Goal: Navigation & Orientation: Find specific page/section

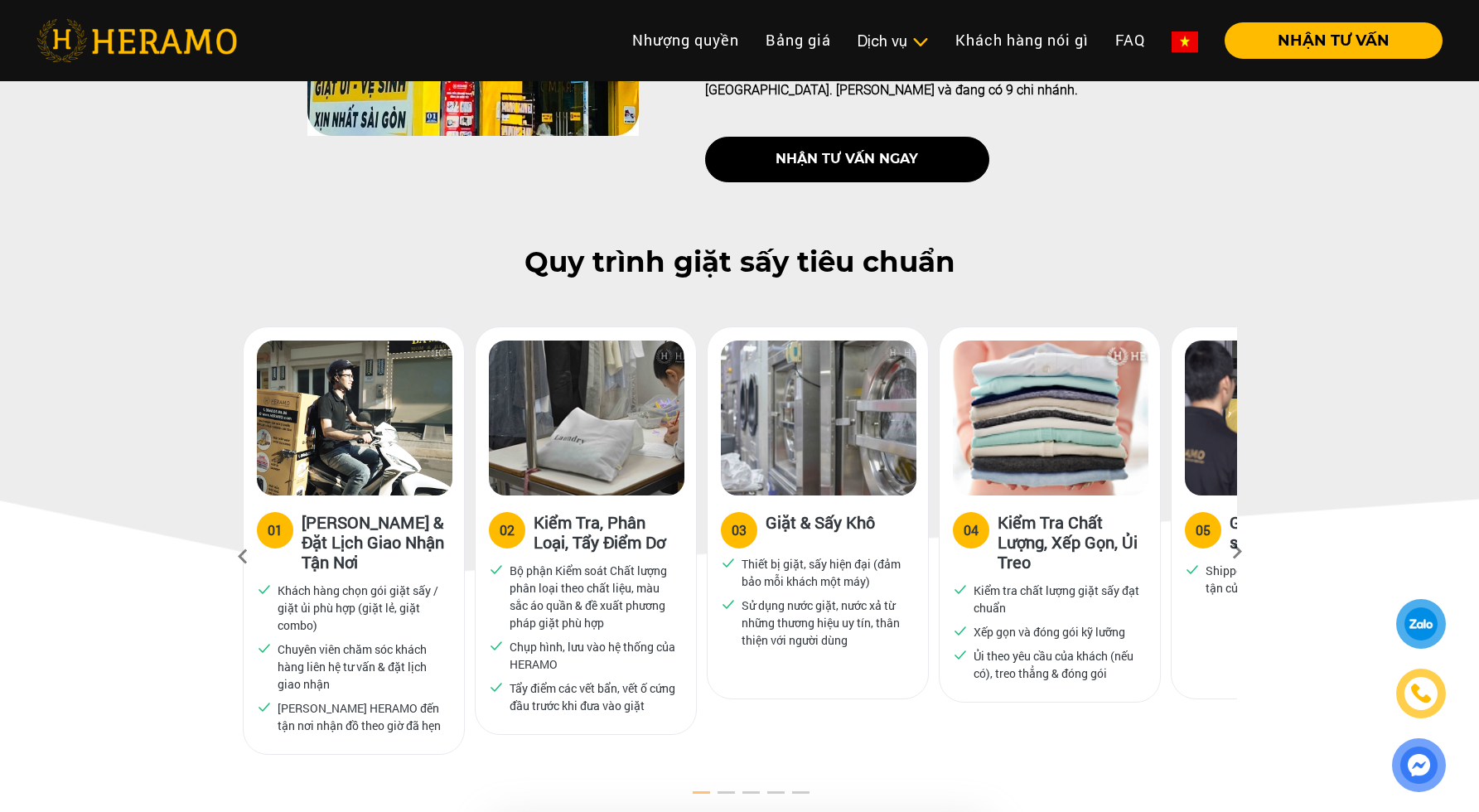
scroll to position [657, 0]
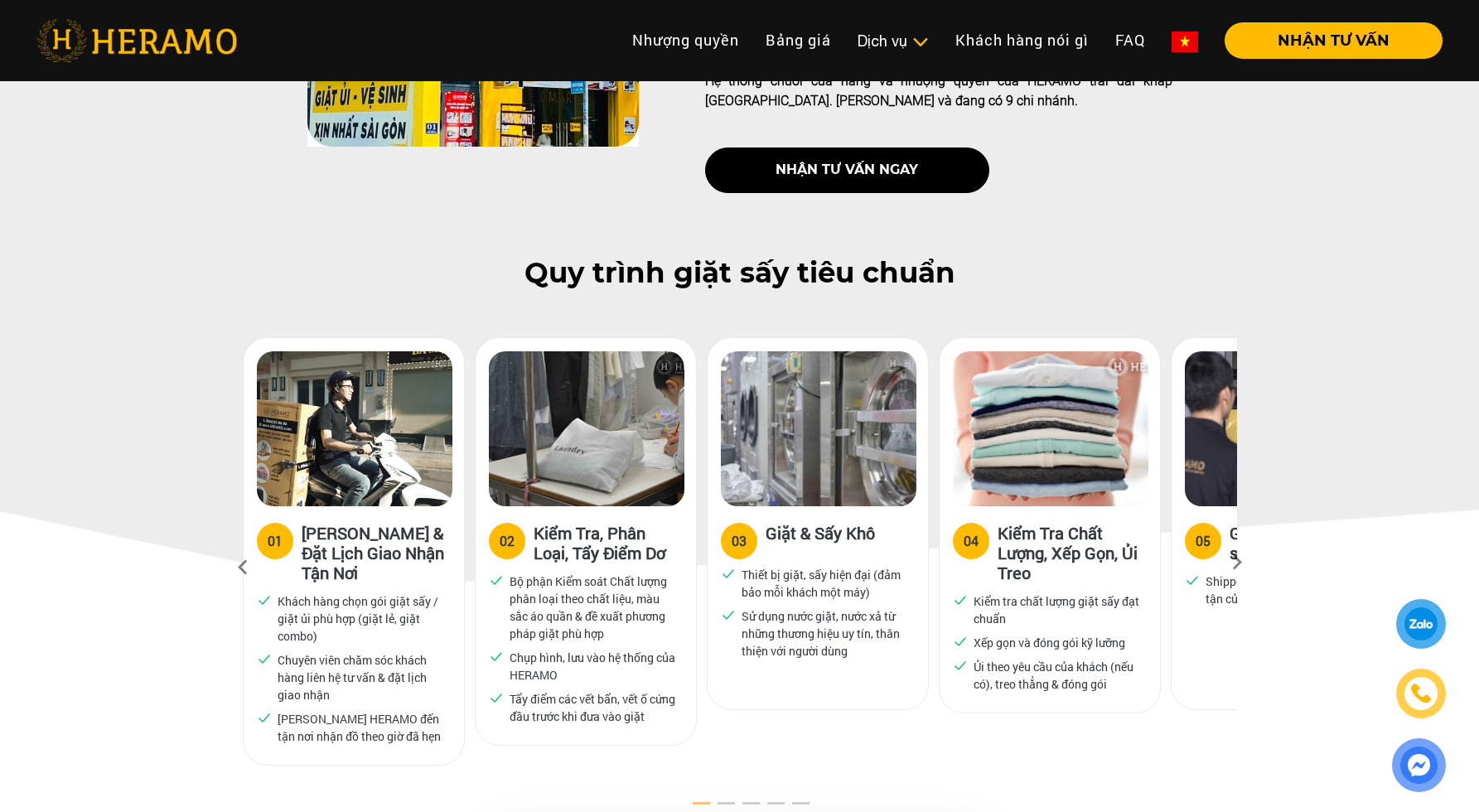
click at [1197, 47] on img at bounding box center [1185, 42] width 26 height 21
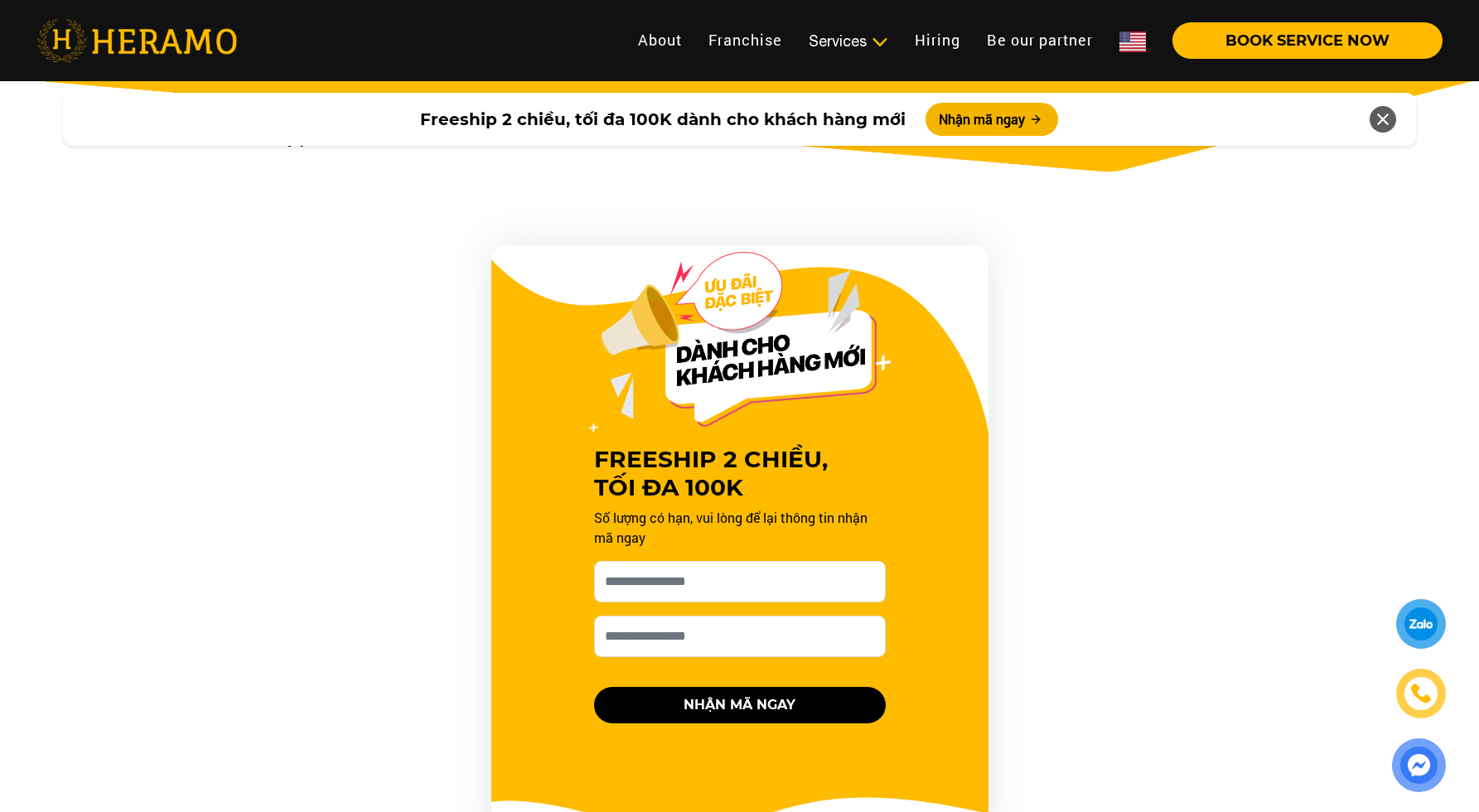
click at [1121, 51] on img at bounding box center [1133, 42] width 26 height 21
click at [1188, 45] on img at bounding box center [1193, 42] width 26 height 21
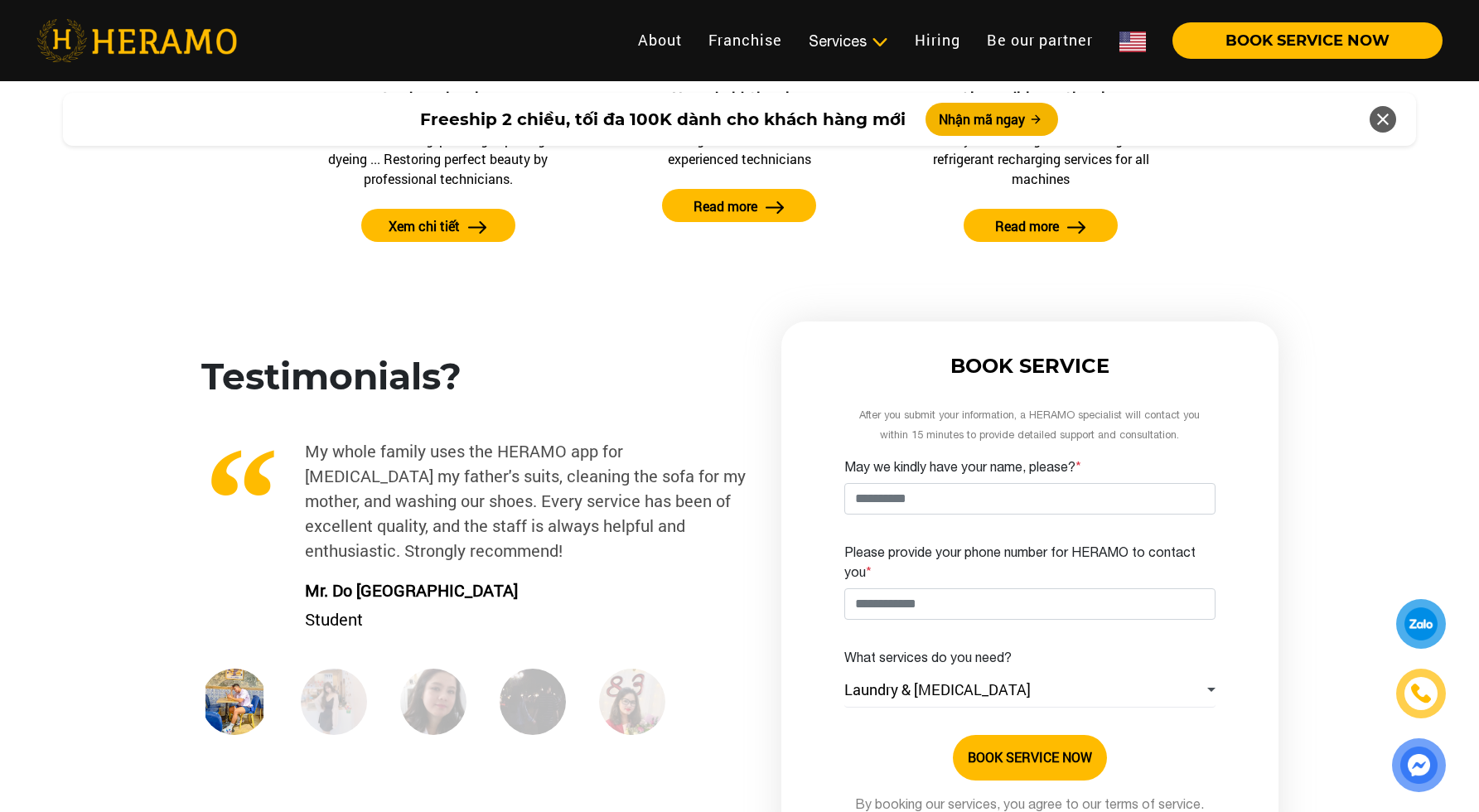
scroll to position [2212, 0]
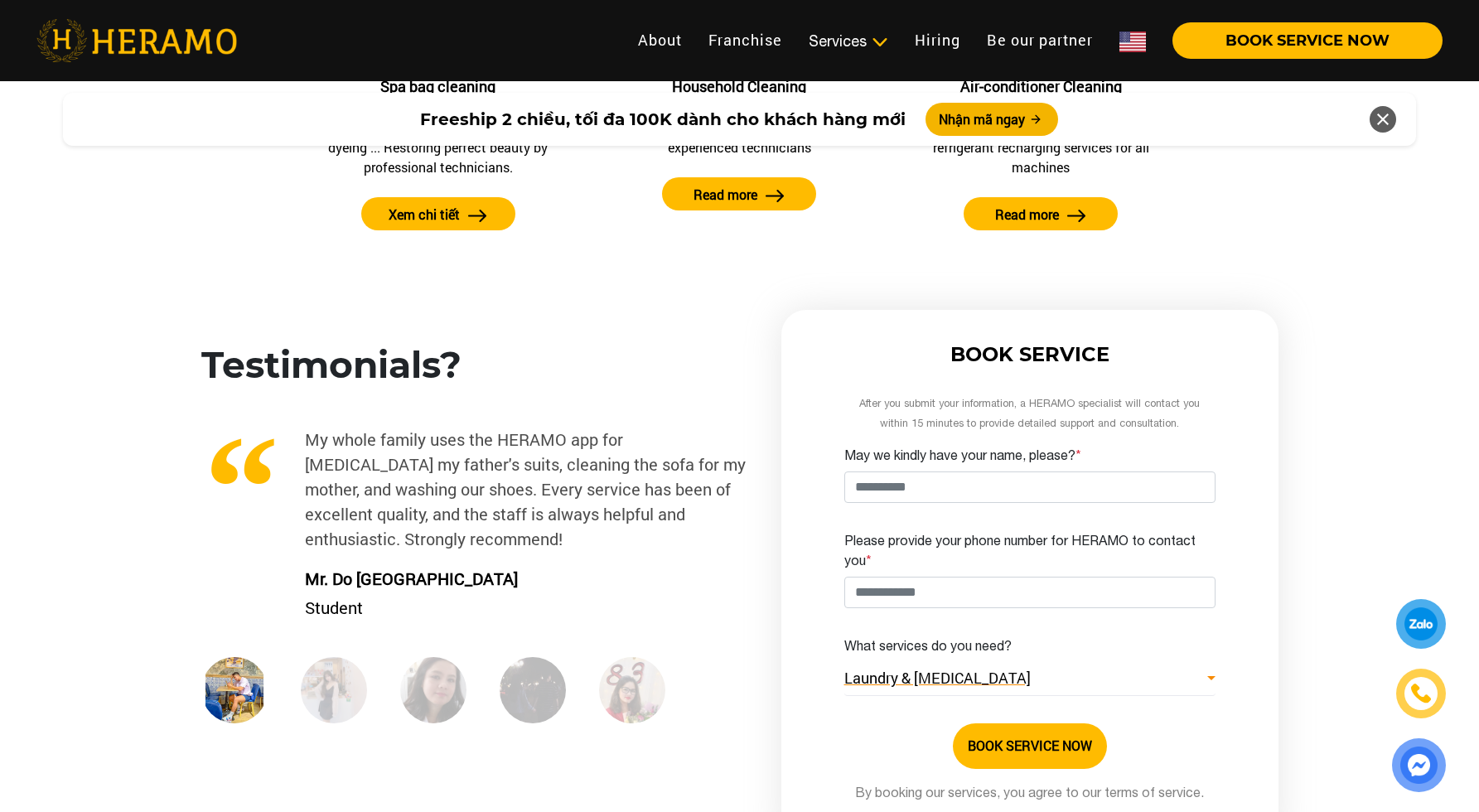
click at [1196, 676] on link "Laundry & [MEDICAL_DATA]" at bounding box center [1030, 679] width 371 height 34
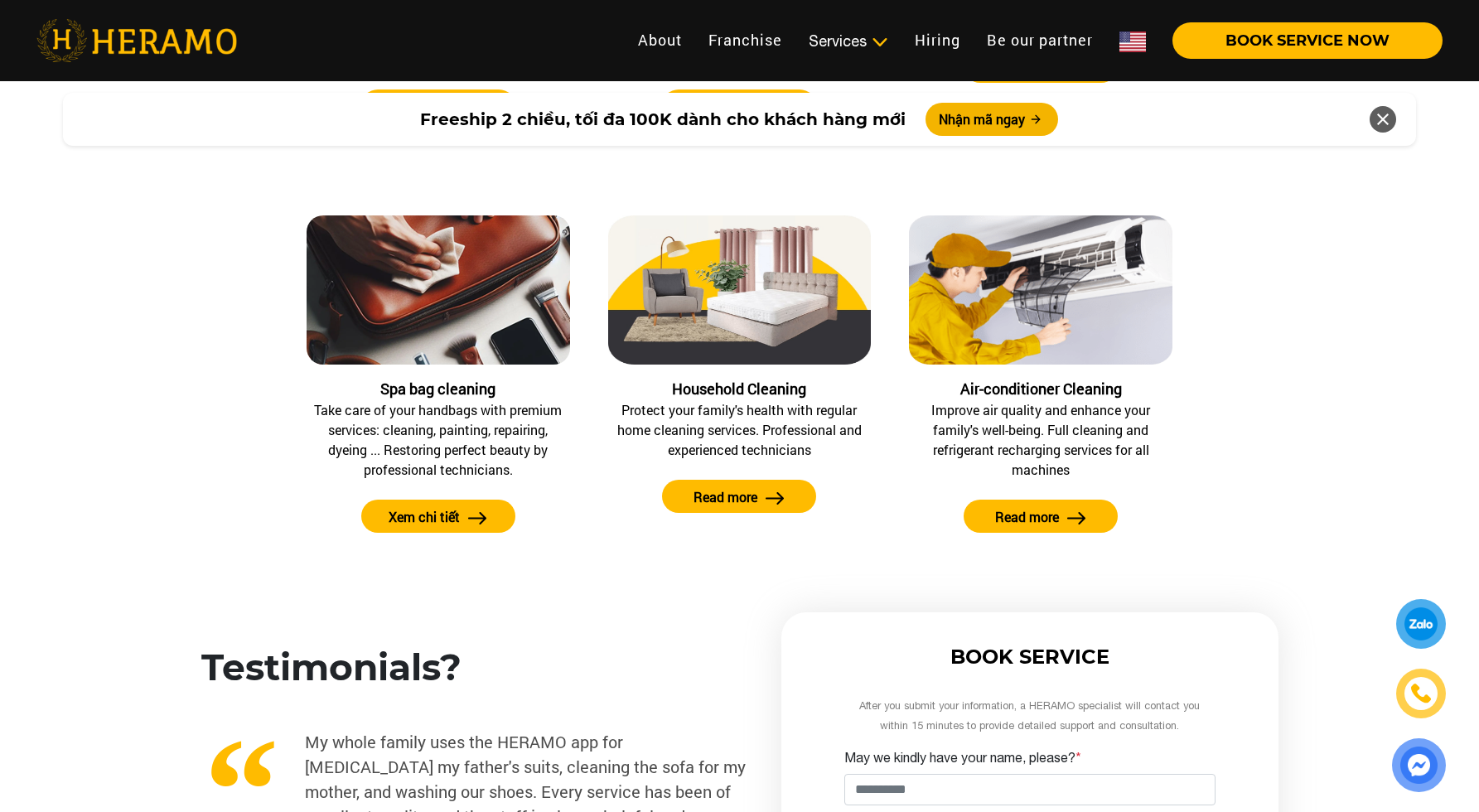
scroll to position [2233, 0]
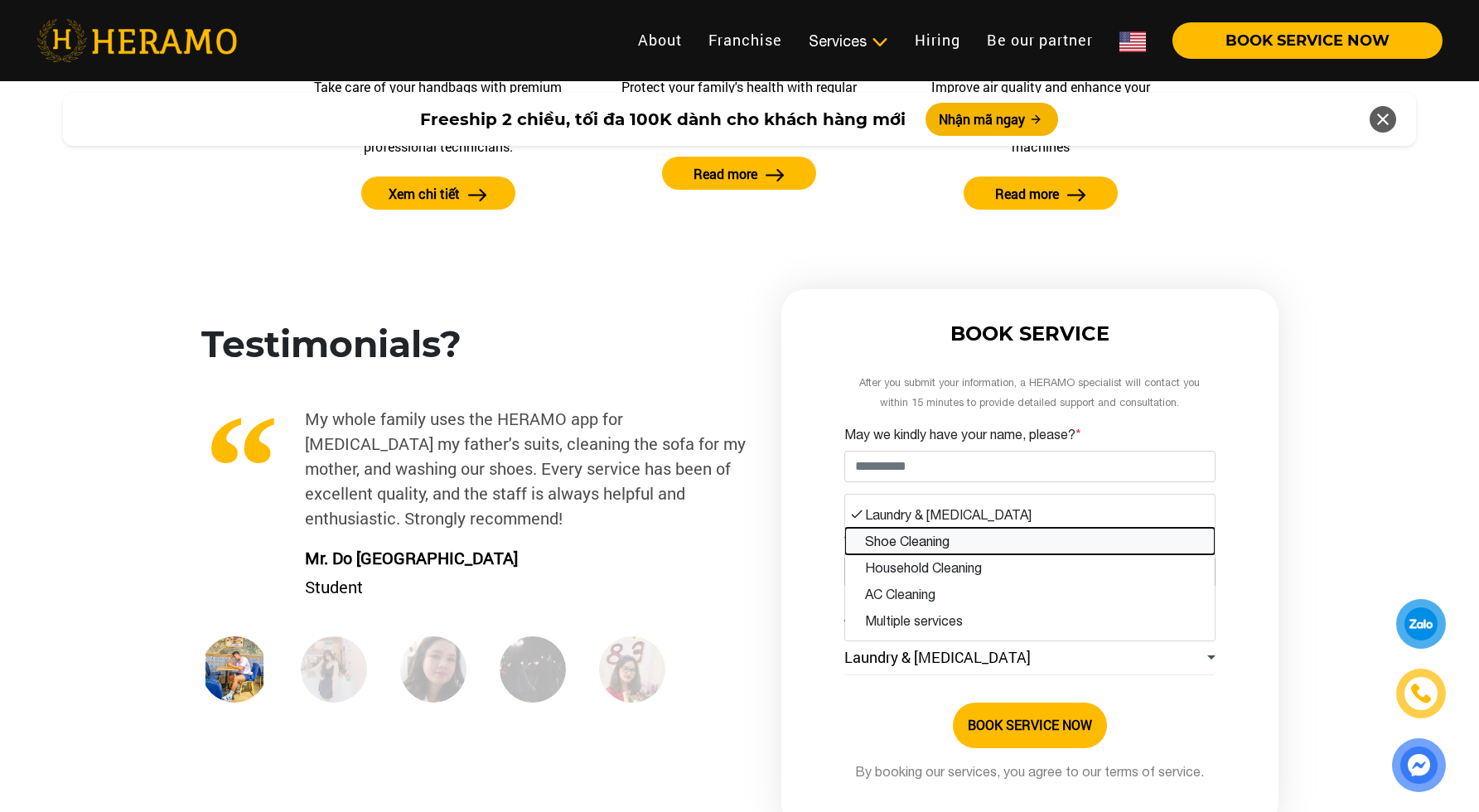
click at [940, 548] on button "Shoe Cleaning" at bounding box center [1030, 541] width 370 height 26
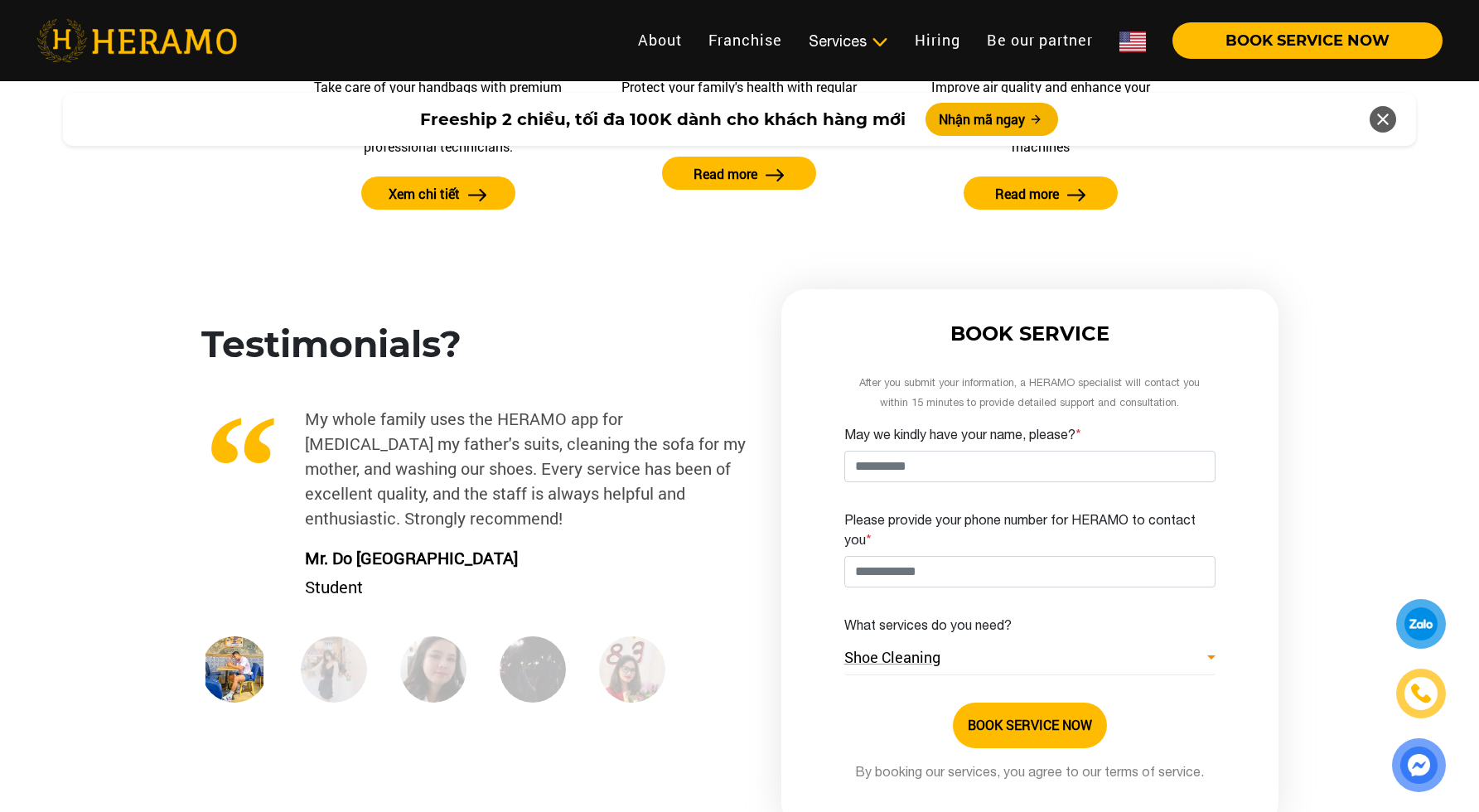
click at [1145, 647] on link "Shoe Cleaning" at bounding box center [1030, 658] width 371 height 34
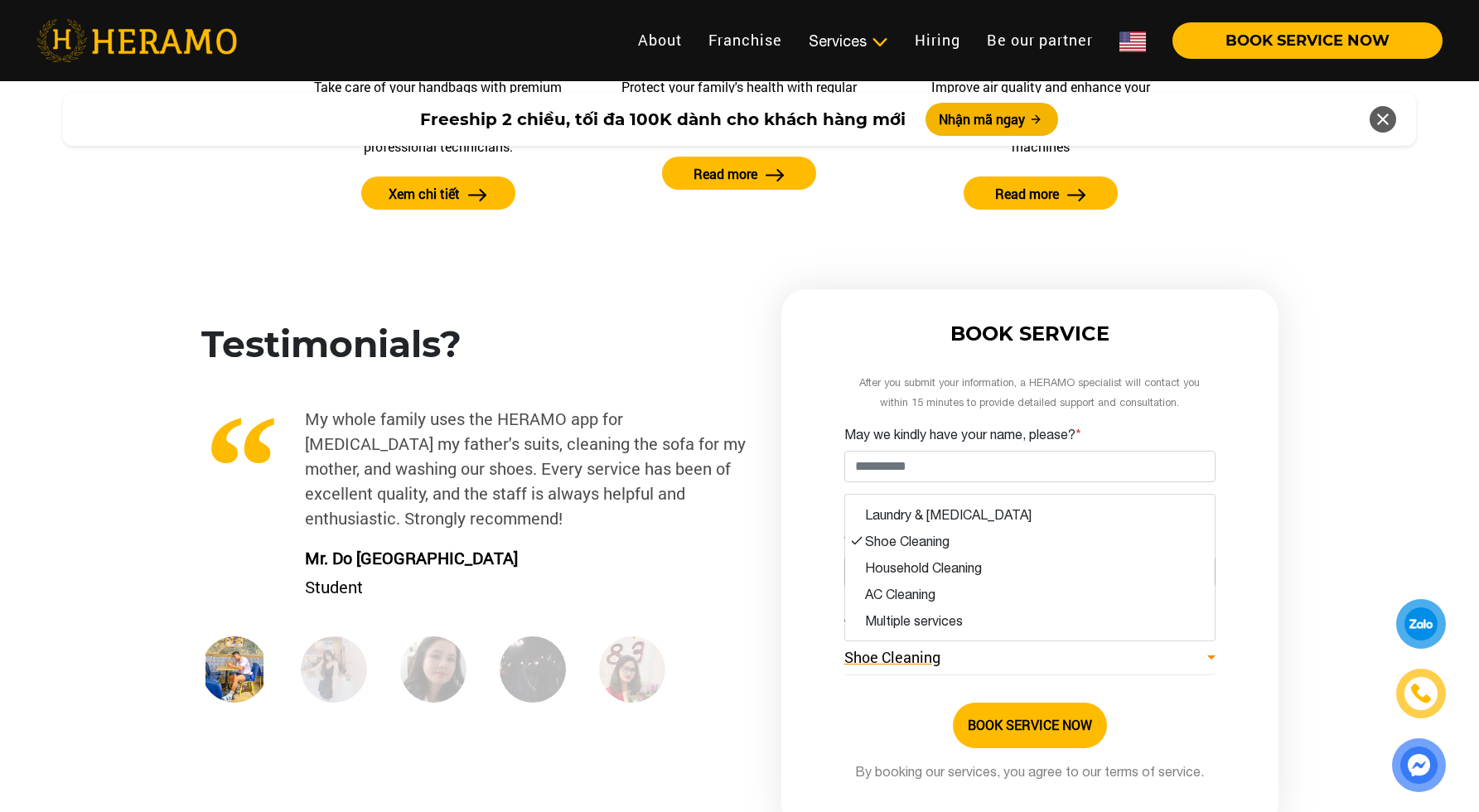
click at [1145, 647] on link "Shoe Cleaning" at bounding box center [1030, 658] width 371 height 34
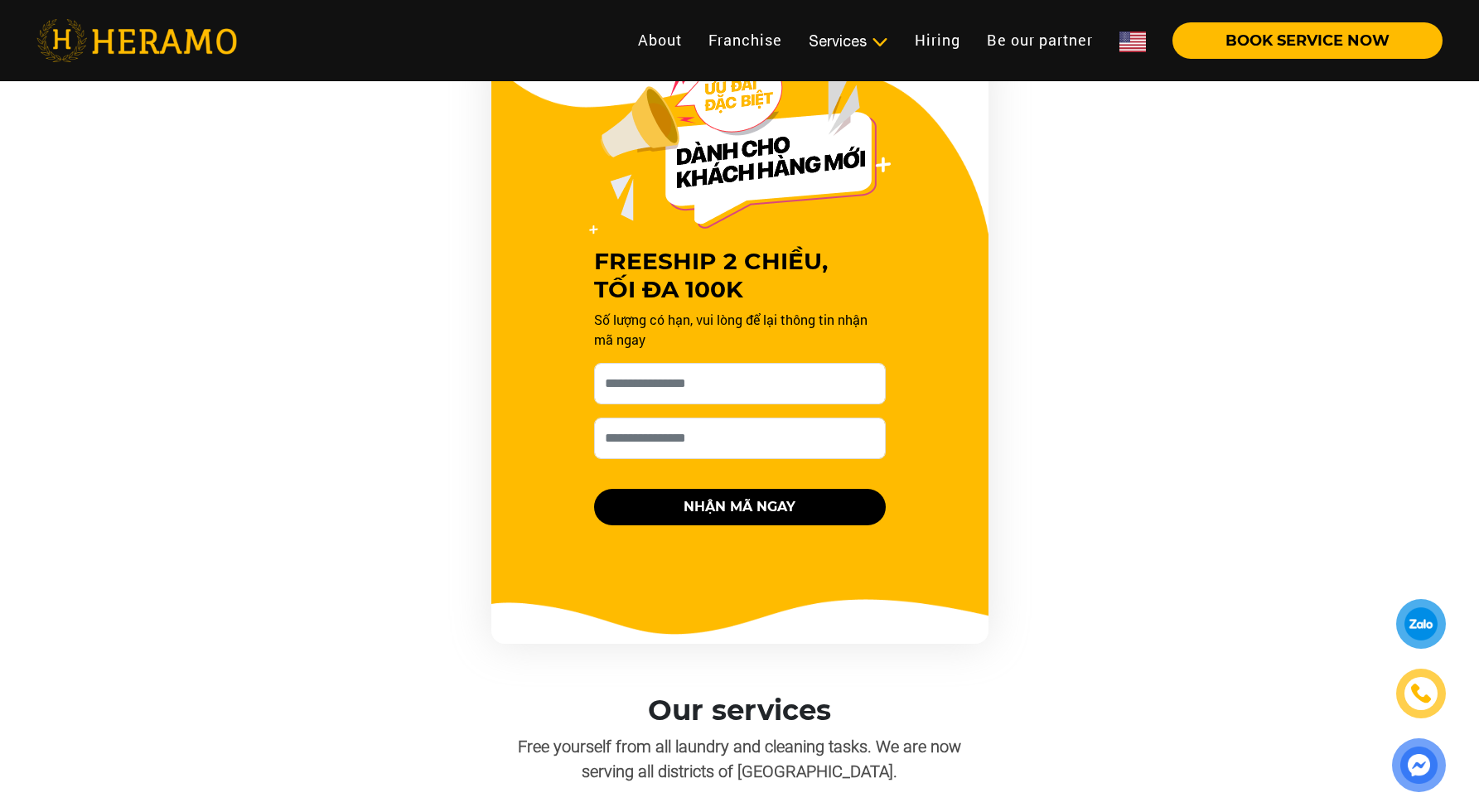
scroll to position [0, 0]
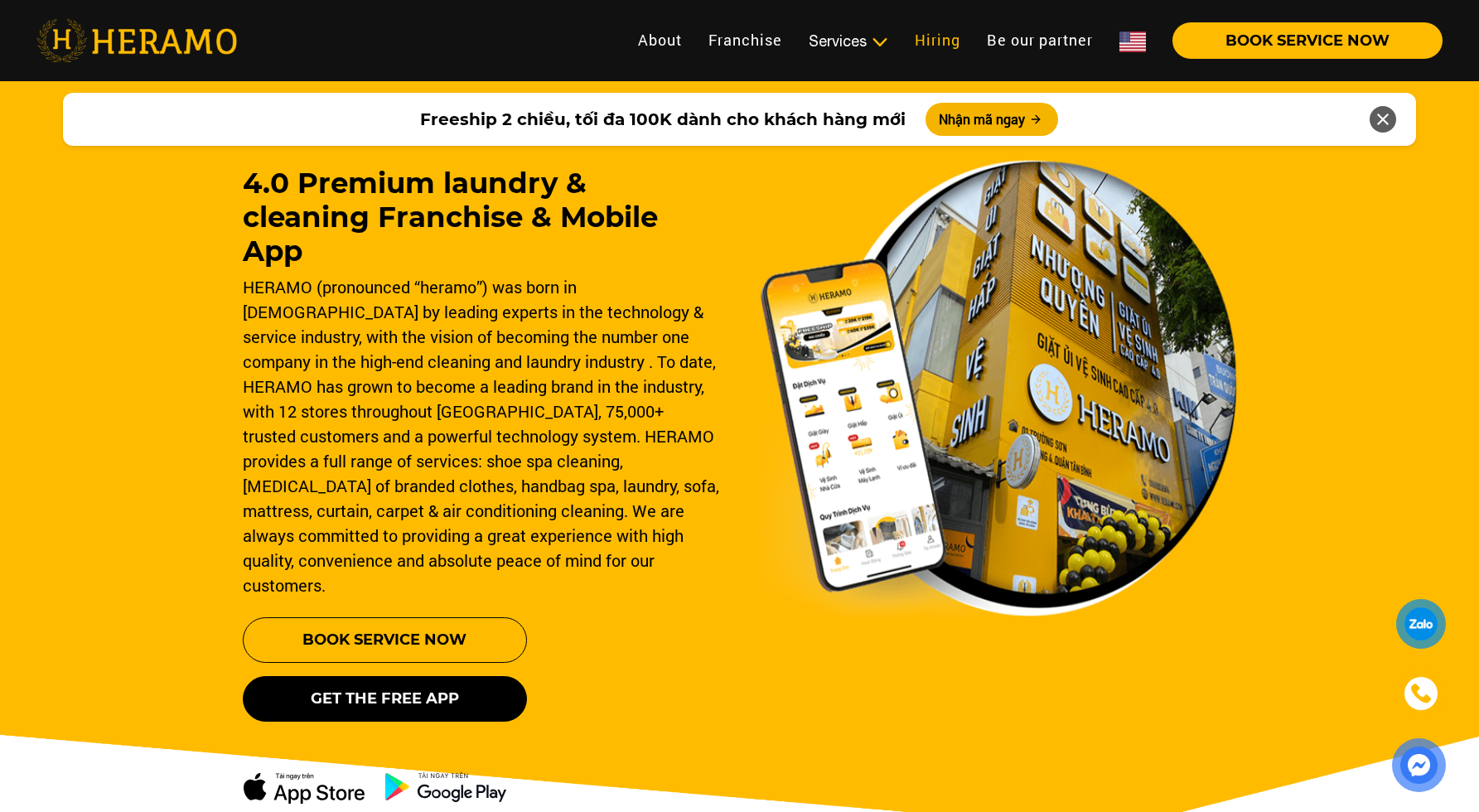
click at [918, 45] on link "Hiring" at bounding box center [938, 40] width 72 height 36
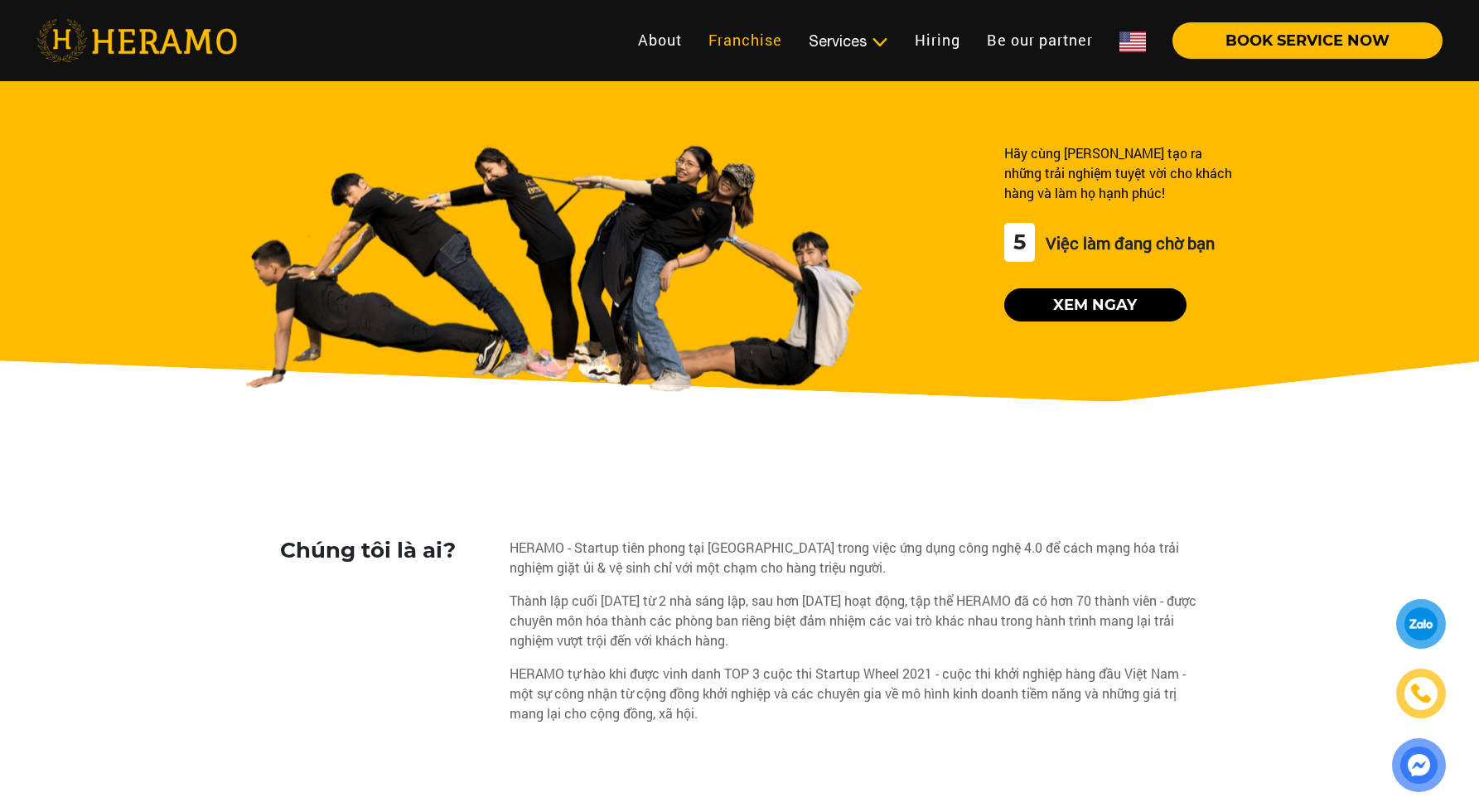
click at [756, 41] on link "Franchise" at bounding box center [745, 40] width 100 height 36
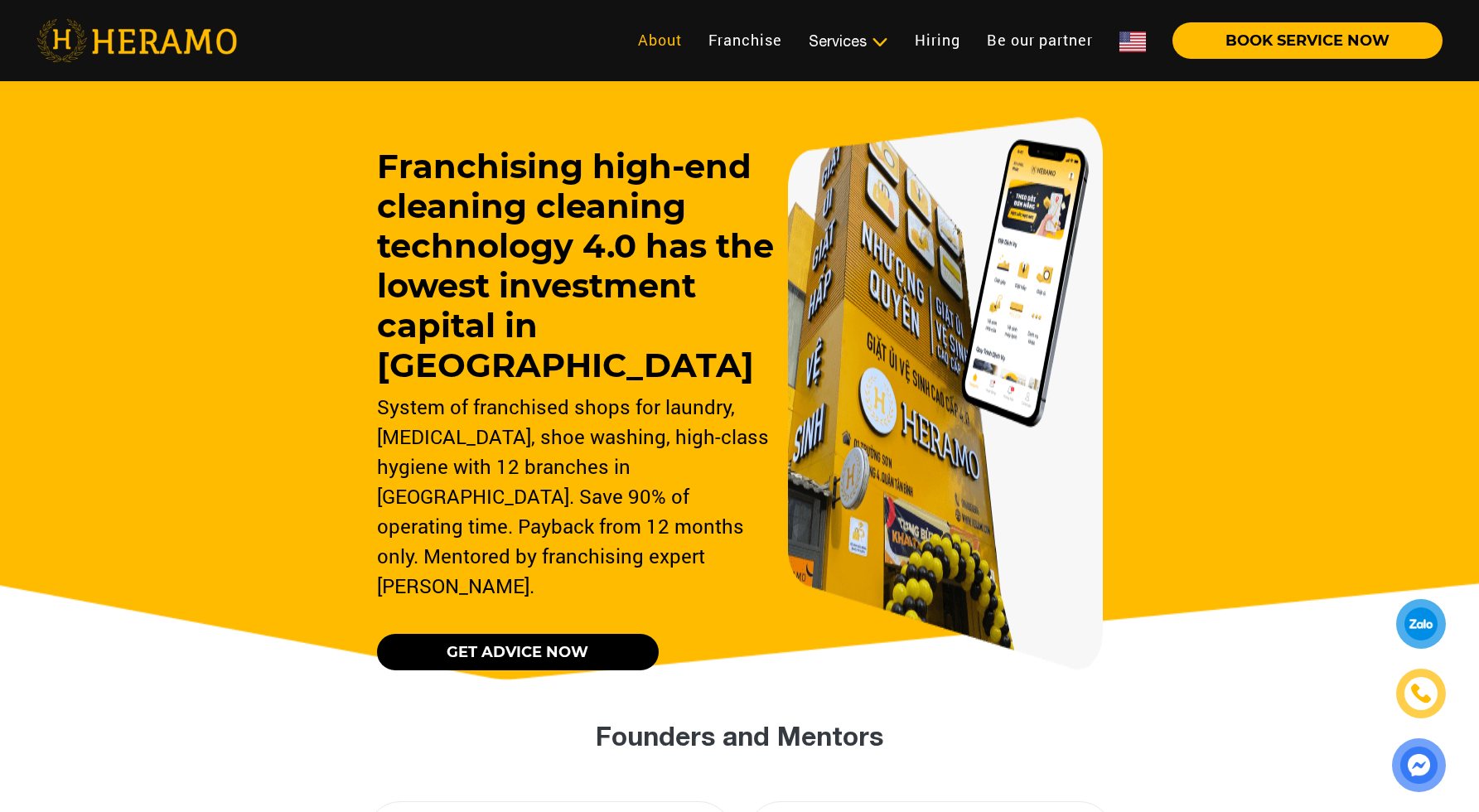
click at [651, 40] on link "About" at bounding box center [660, 40] width 71 height 36
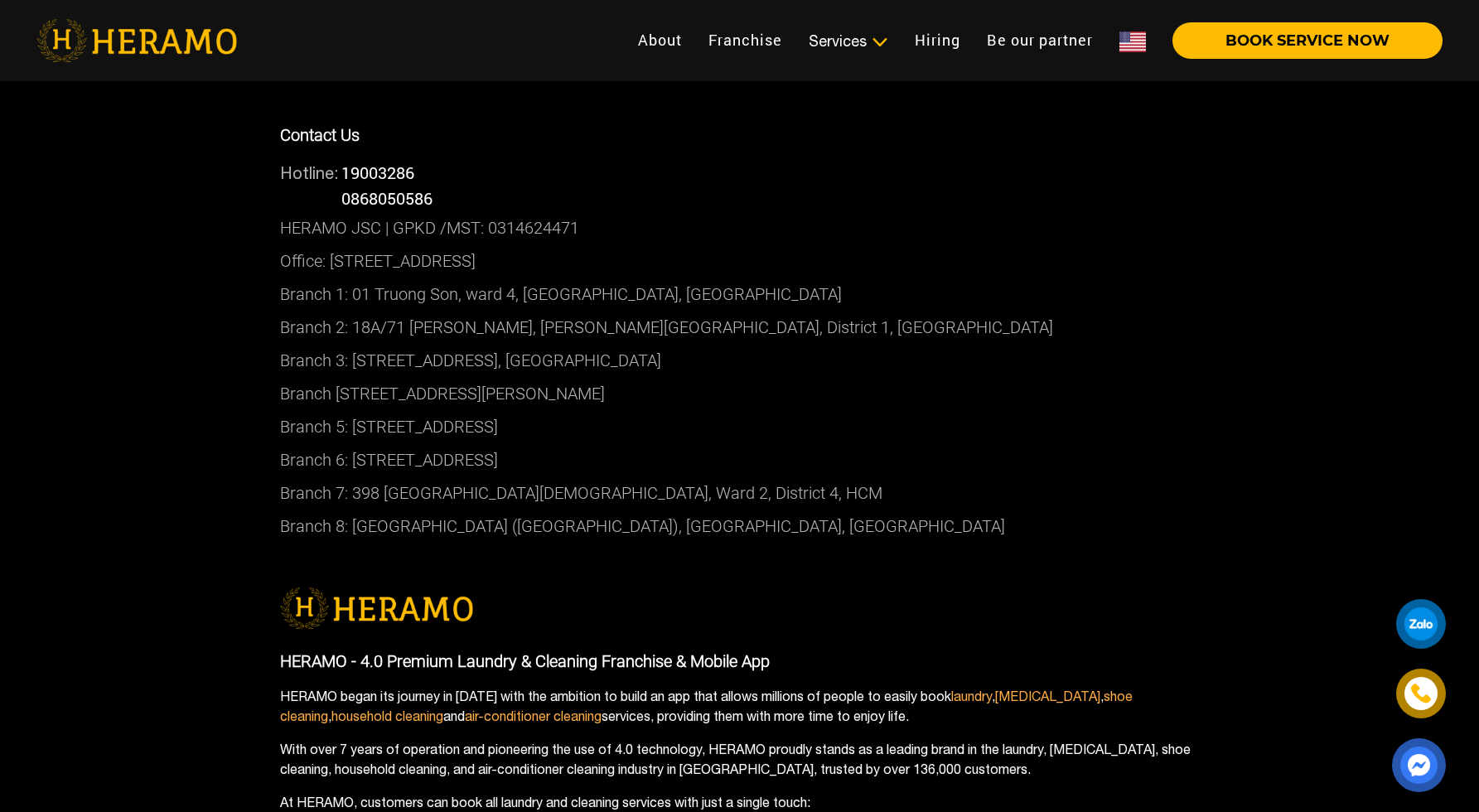
scroll to position [4619, 0]
